Goal: Entertainment & Leisure: Consume media (video, audio)

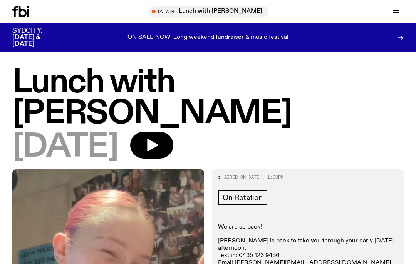
scroll to position [485, 0]
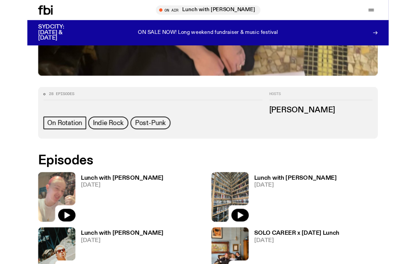
scroll to position [275, 0]
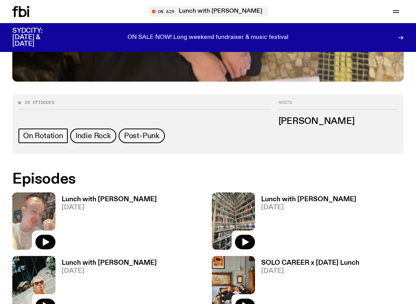
click at [52, 206] on img at bounding box center [33, 221] width 43 height 57
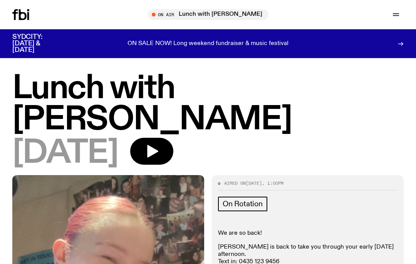
click at [158, 151] on icon "button" at bounding box center [152, 151] width 11 height 13
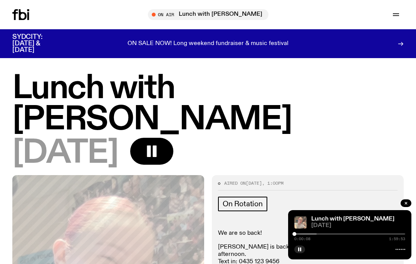
click at [314, 232] on div "0:00:08 1:59:53" at bounding box center [349, 236] width 111 height 9
click at [295, 228] on img at bounding box center [300, 222] width 12 height 12
click at [404, 206] on button "button" at bounding box center [406, 204] width 11 height 8
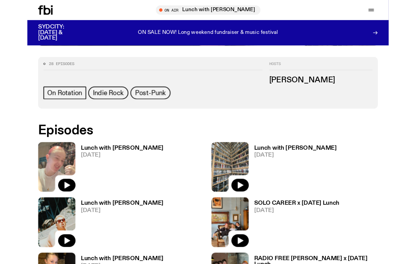
scroll to position [293, 0]
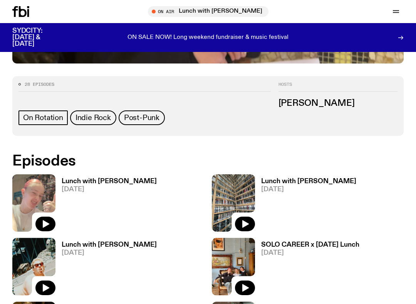
click at [46, 192] on img at bounding box center [33, 202] width 43 height 57
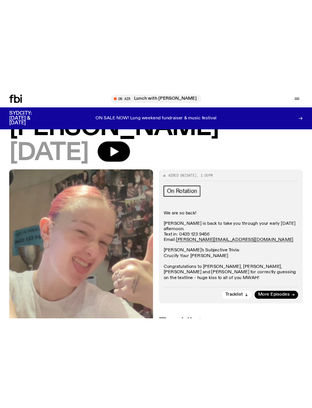
scroll to position [63, 0]
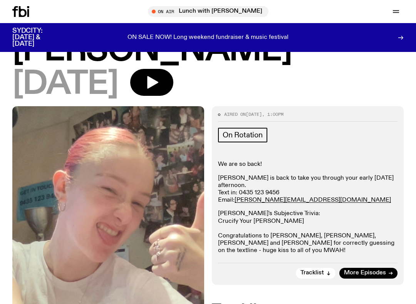
click at [173, 84] on button "button" at bounding box center [151, 82] width 43 height 27
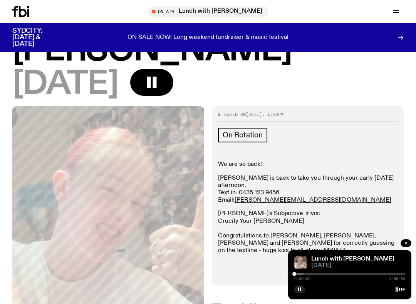
click at [298, 264] on div at bounding box center [248, 274] width 111 height 2
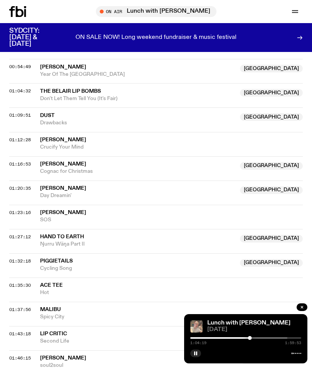
scroll to position [592, 0]
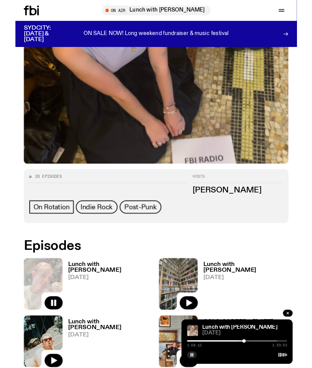
scroll to position [174, 0]
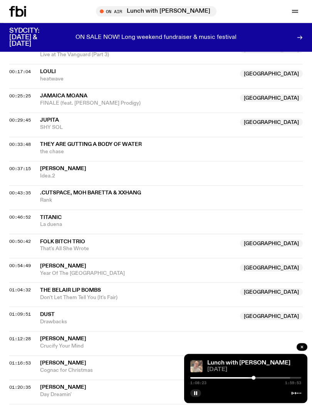
scroll to position [389, 0]
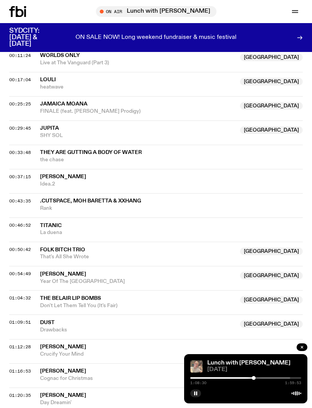
click at [197, 264] on rect "button" at bounding box center [196, 394] width 1 height 4
